Goal: Transaction & Acquisition: Purchase product/service

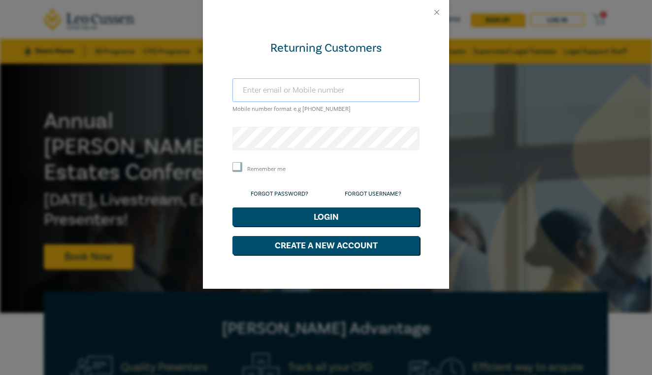
type input "ttmcdonald@icloud.com"
click at [326, 215] on button "Login" at bounding box center [325, 216] width 187 height 19
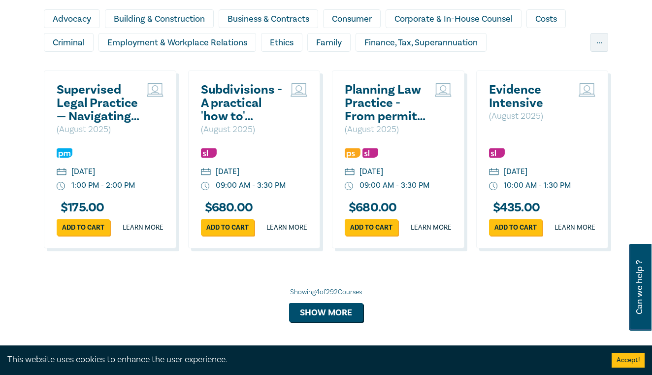
scroll to position [877, 0]
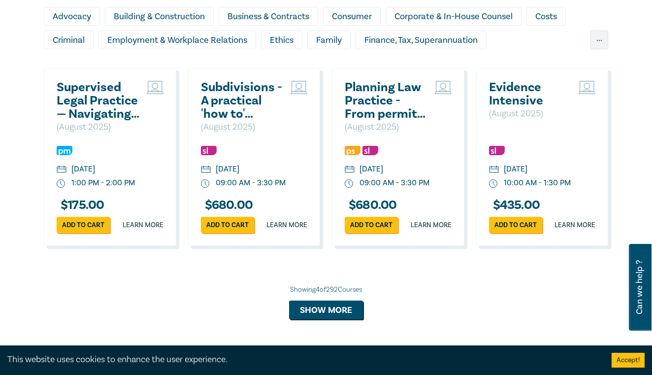
click at [83, 111] on h2 "Supervised Legal Practice — Navigating Obligations and Risks" at bounding box center [99, 101] width 85 height 40
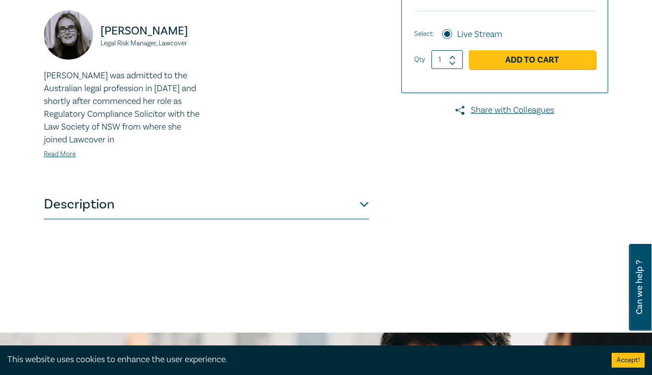
scroll to position [324, 0]
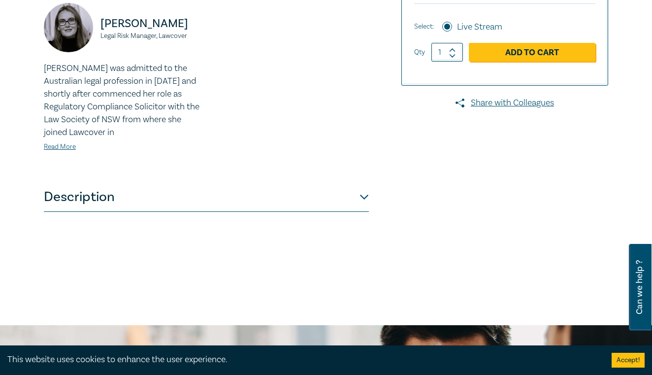
click at [364, 195] on button "Description" at bounding box center [206, 197] width 325 height 30
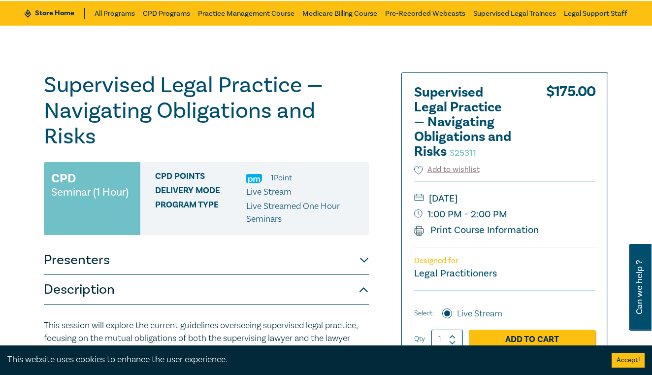
scroll to position [37, 0]
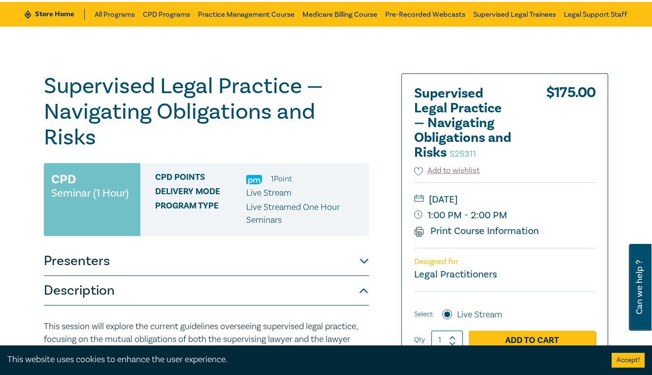
click at [19, 180] on div "Supervised Legal Practice — Navigating Obligations and Risks S25311 CPD Seminar…" at bounding box center [326, 380] width 652 height 707
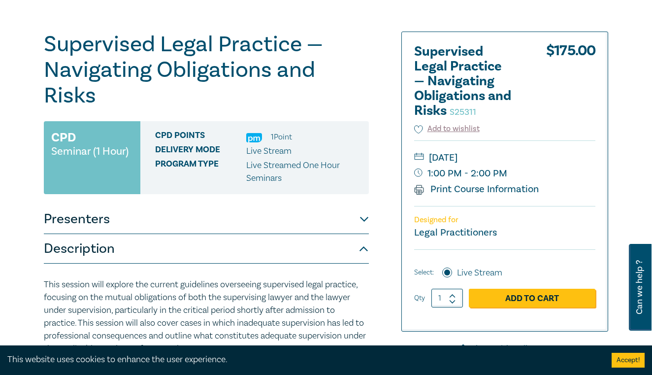
scroll to position [73, 0]
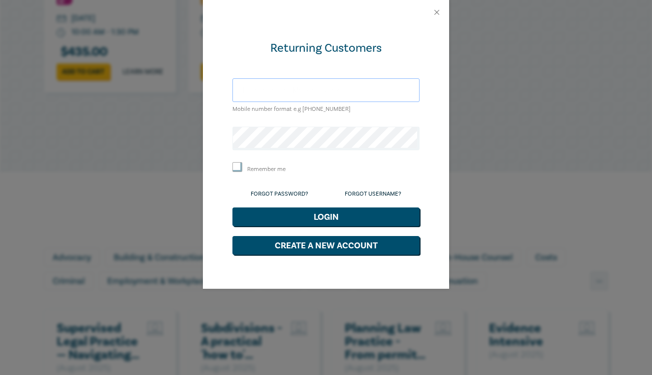
type input "ttmcdonald@icloud.com"
click at [326, 215] on button "Login" at bounding box center [325, 216] width 187 height 19
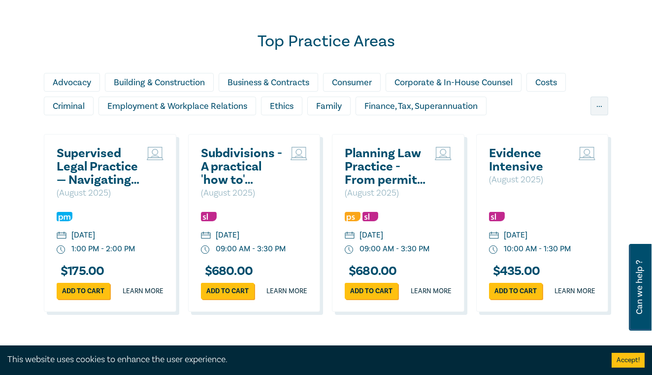
scroll to position [726, 0]
